Goal: Task Accomplishment & Management: Manage account settings

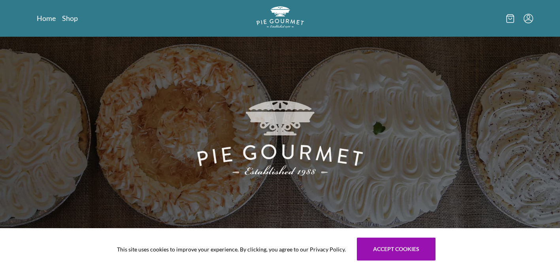
click at [528, 21] on icon "Menu" at bounding box center [527, 18] width 9 height 9
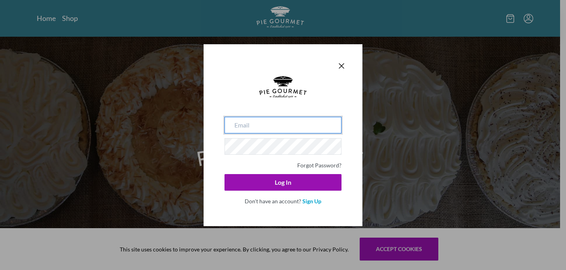
type input "[EMAIL_ADDRESS][DOMAIN_NAME]"
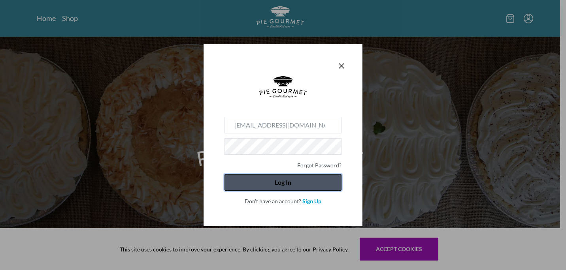
click at [256, 184] on button "Log In" at bounding box center [282, 182] width 117 height 17
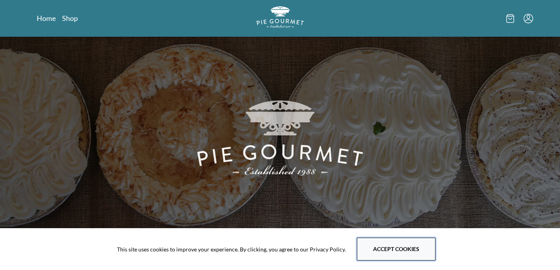
click at [380, 249] on button "Accept cookies" at bounding box center [396, 249] width 79 height 23
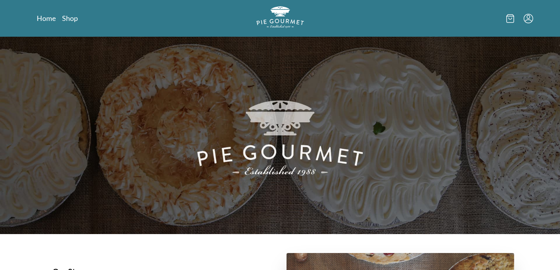
click at [528, 20] on icon "Menu" at bounding box center [527, 18] width 9 height 9
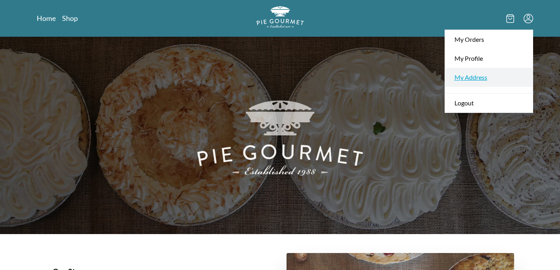
click at [467, 75] on link "My Address" at bounding box center [489, 77] width 88 height 19
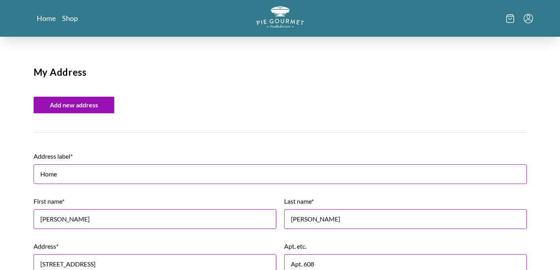
click at [525, 21] on icon "Menu" at bounding box center [527, 18] width 9 height 9
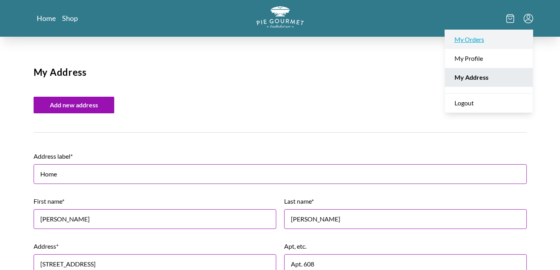
click at [459, 40] on link "My Orders" at bounding box center [489, 39] width 88 height 19
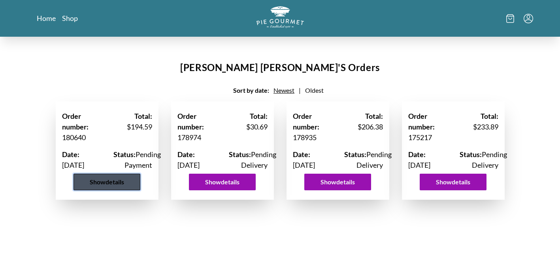
click at [106, 190] on button "Show details" at bounding box center [106, 182] width 67 height 17
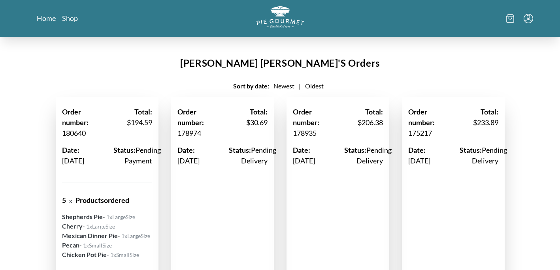
scroll to position [1, 0]
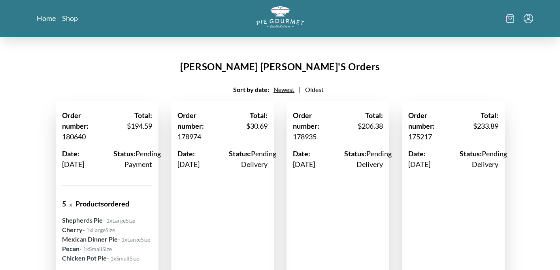
click at [314, 87] on span "Oldest" at bounding box center [314, 90] width 19 height 8
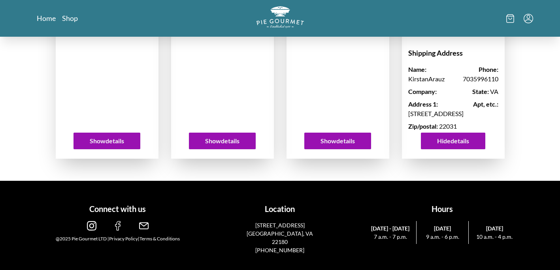
scroll to position [267, 0]
